Goal: Task Accomplishment & Management: Manage account settings

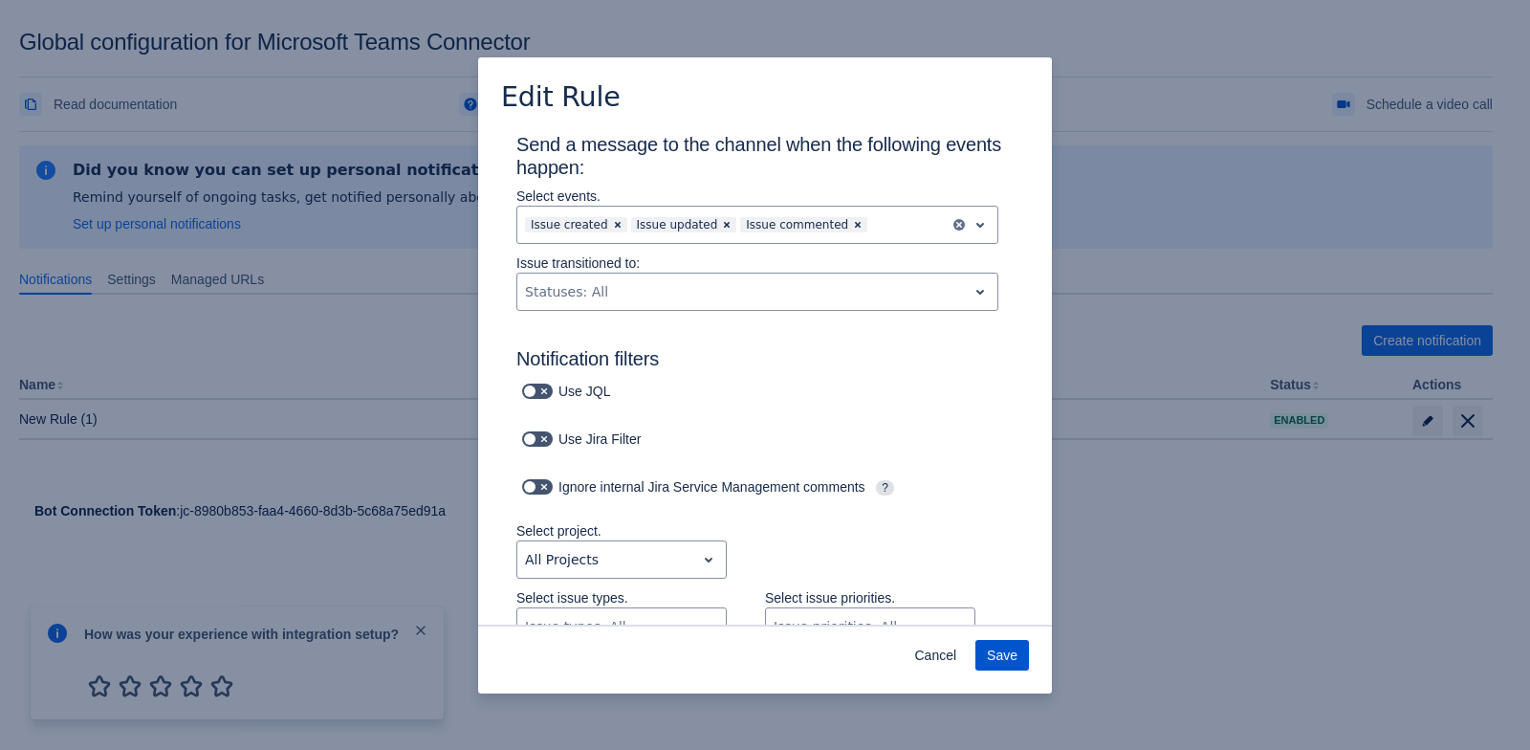
click at [1002, 658] on span "Save" at bounding box center [1002, 655] width 31 height 31
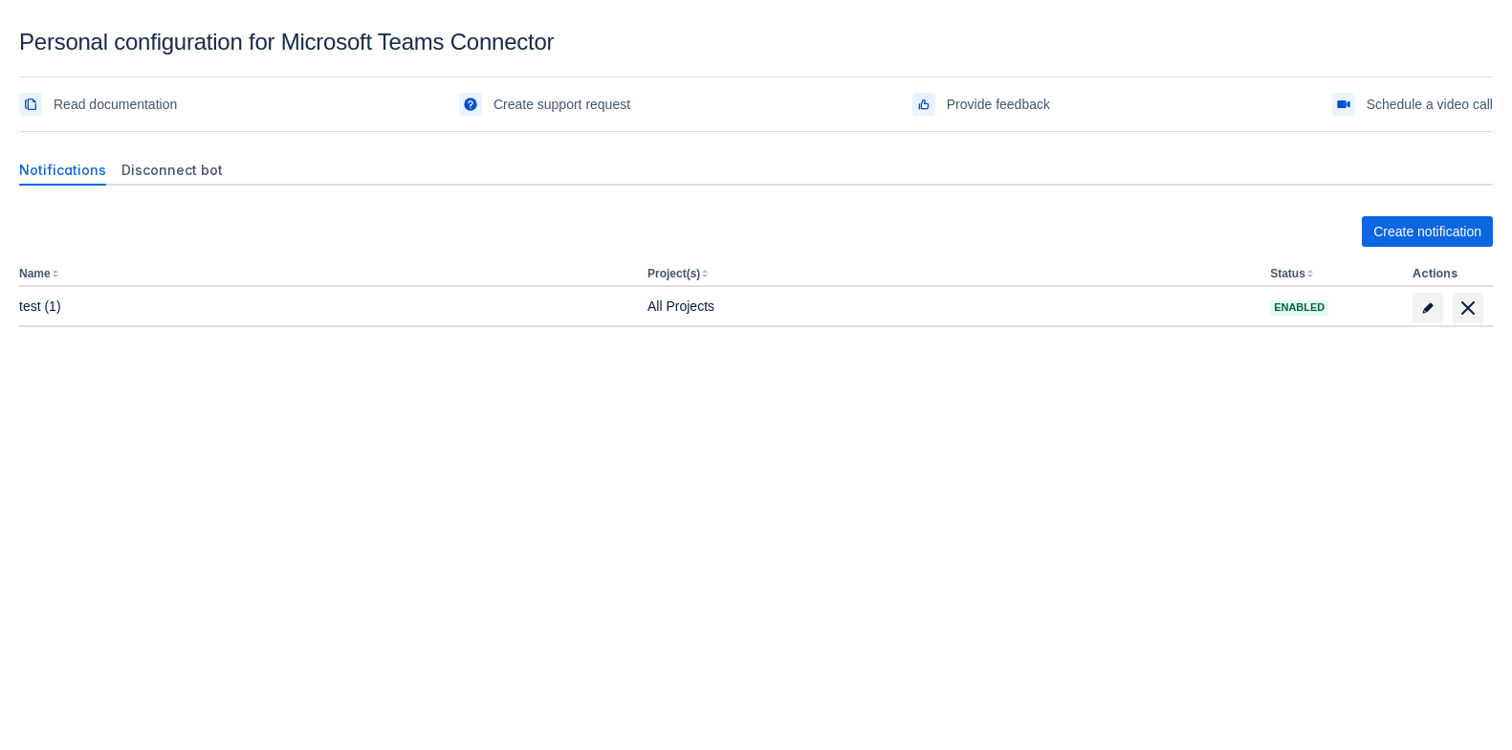
click at [756, 449] on body "Personal configuration for Microsoft Teams Connector Read documentation Create …" at bounding box center [756, 404] width 1512 height 750
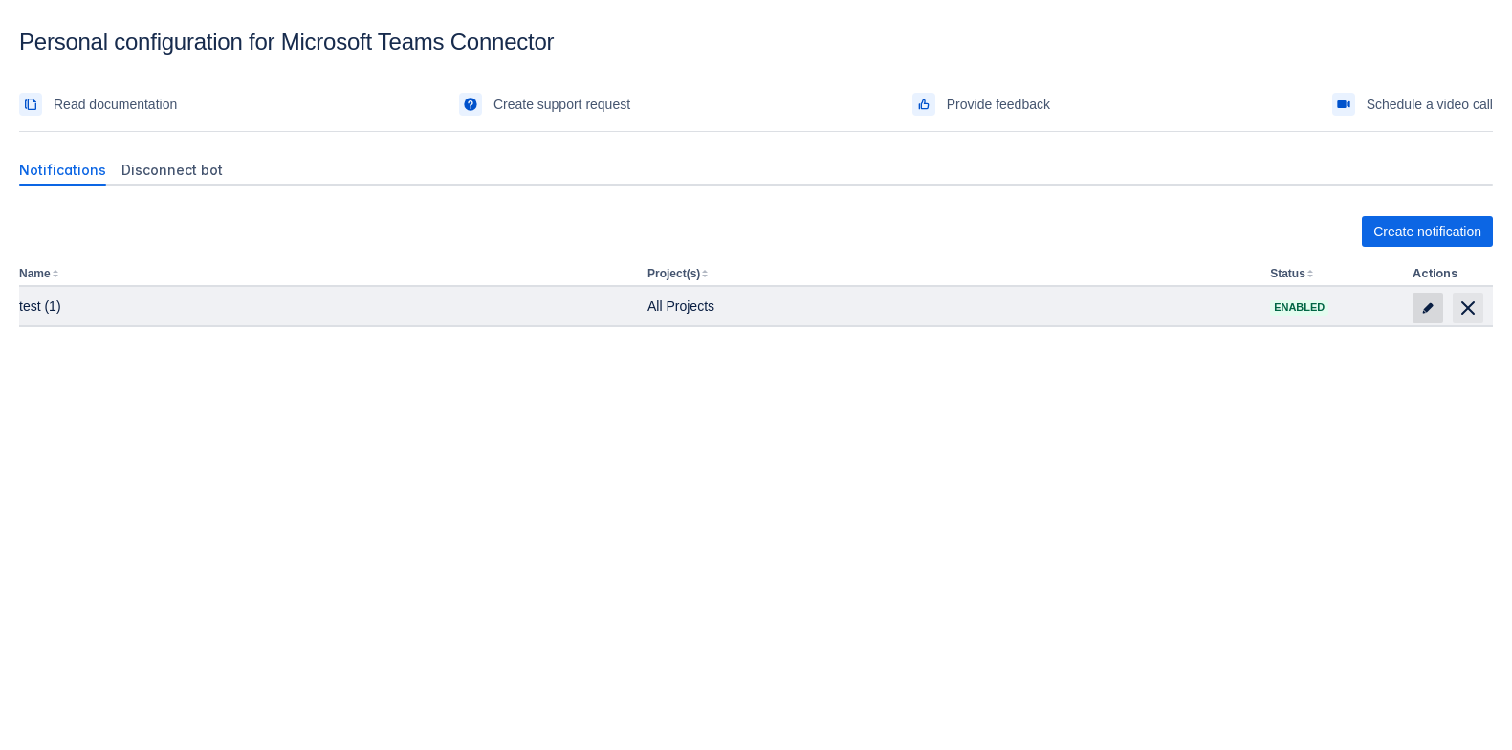
click at [1435, 304] on span at bounding box center [1428, 308] width 31 height 31
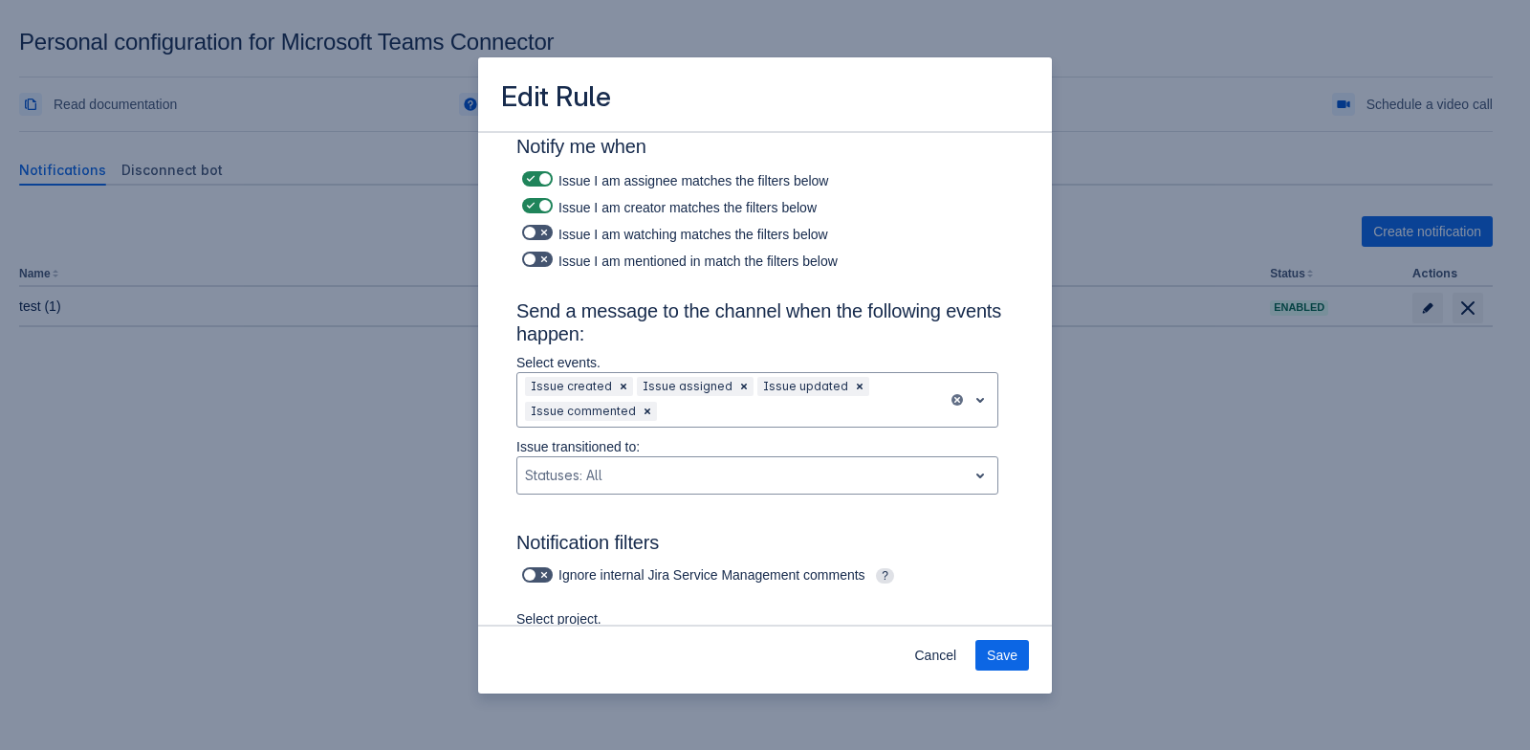
scroll to position [240, 0]
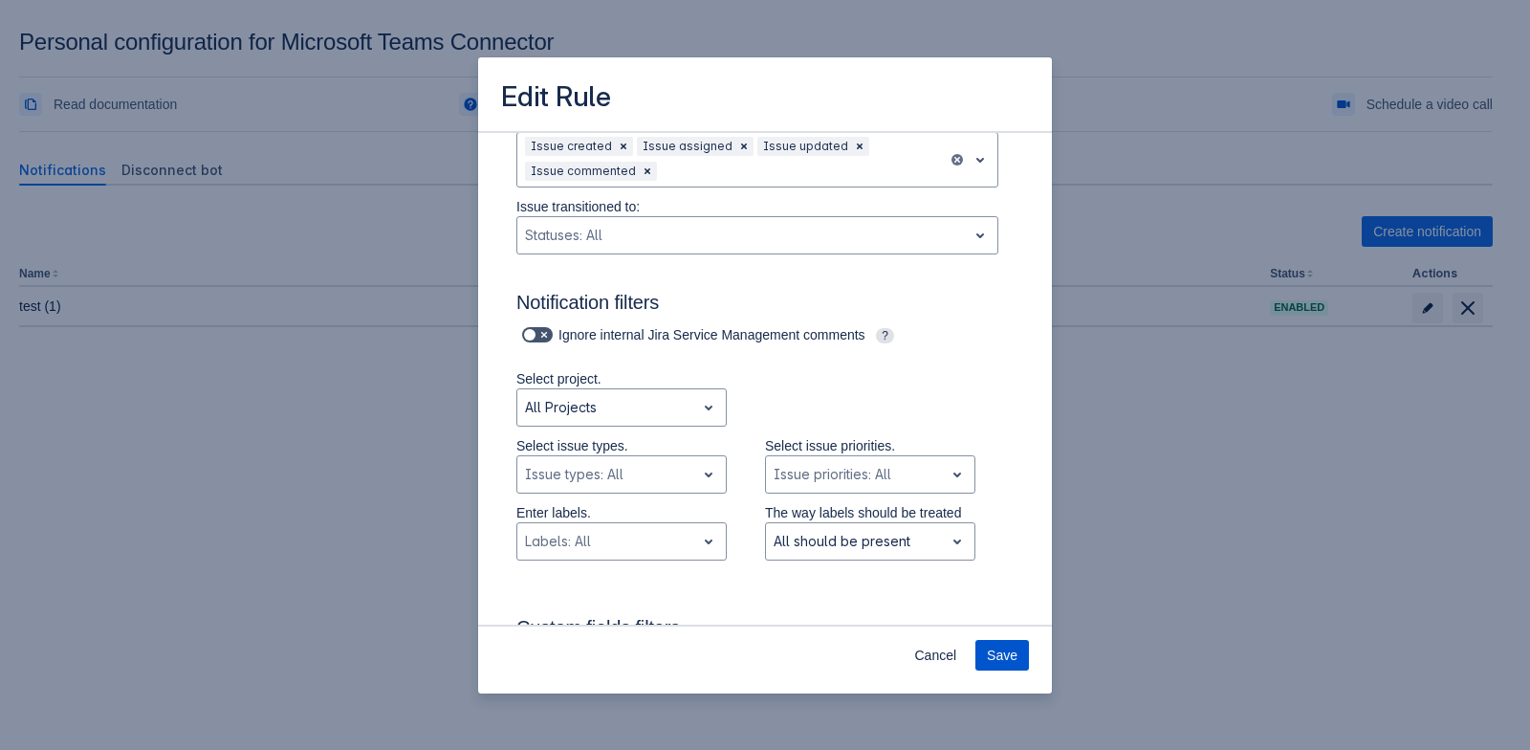
click at [1007, 653] on span "Save" at bounding box center [1002, 655] width 31 height 31
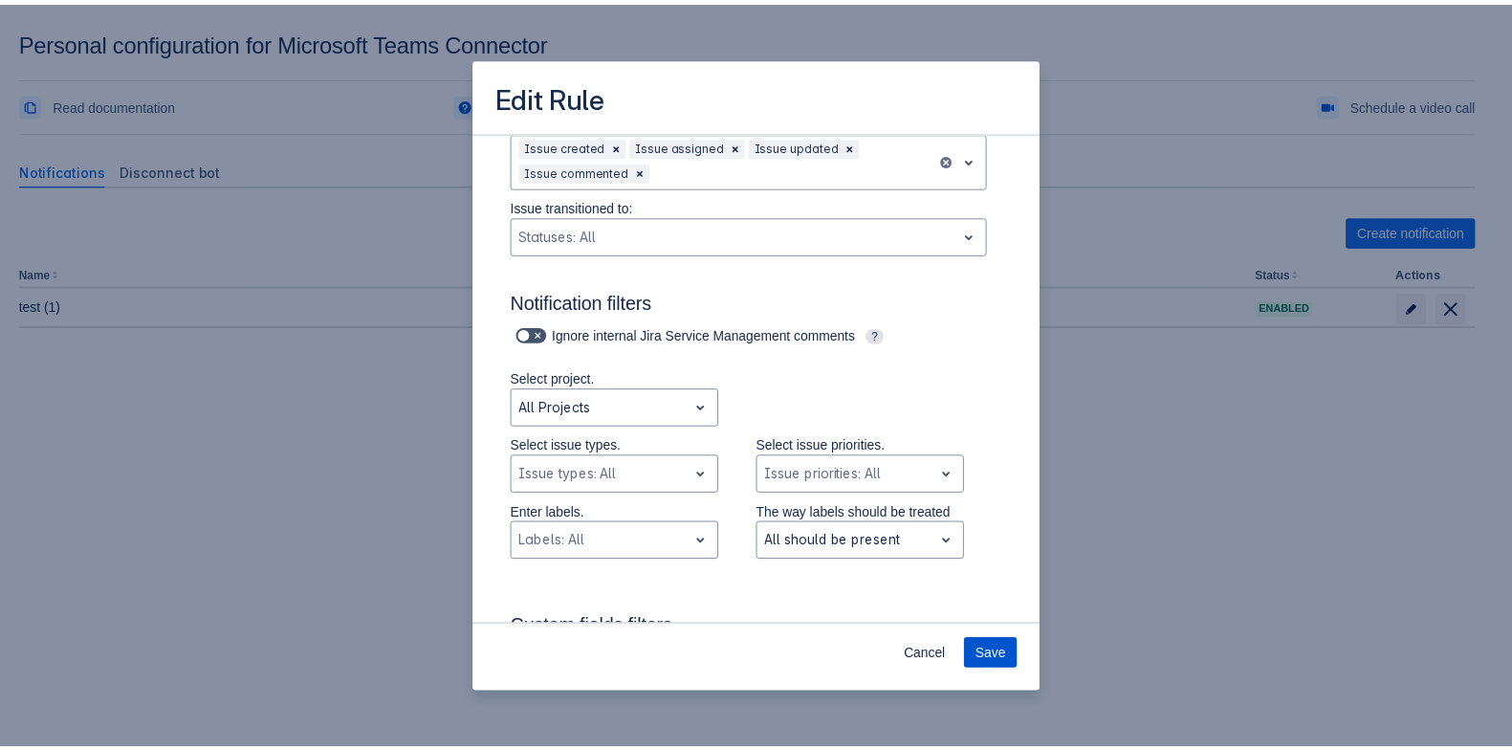
scroll to position [0, 0]
